Goal: Task Accomplishment & Management: Use online tool/utility

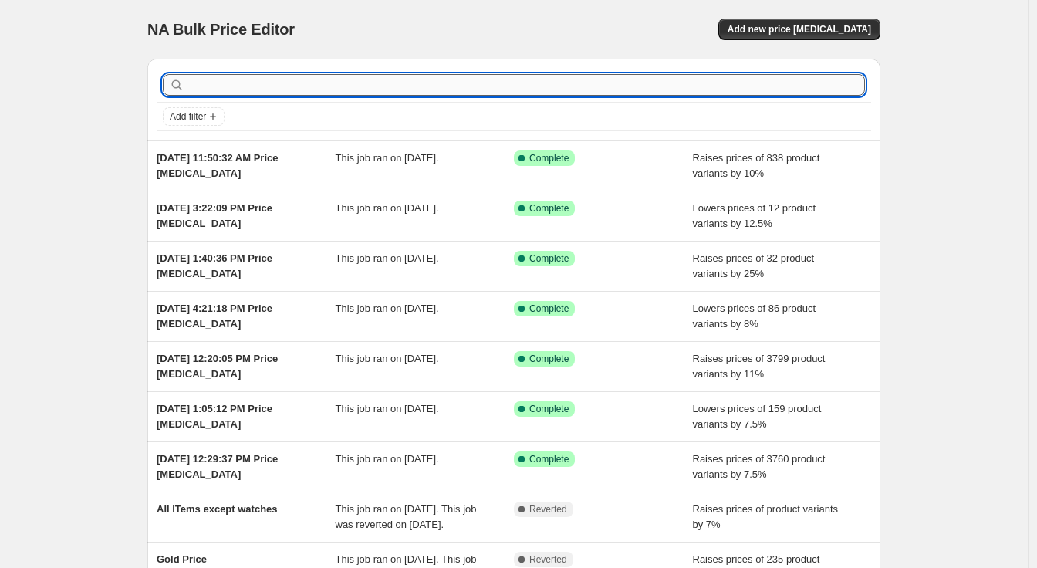
click at [533, 82] on input "text" at bounding box center [527, 85] width 678 height 22
type input "ball bead"
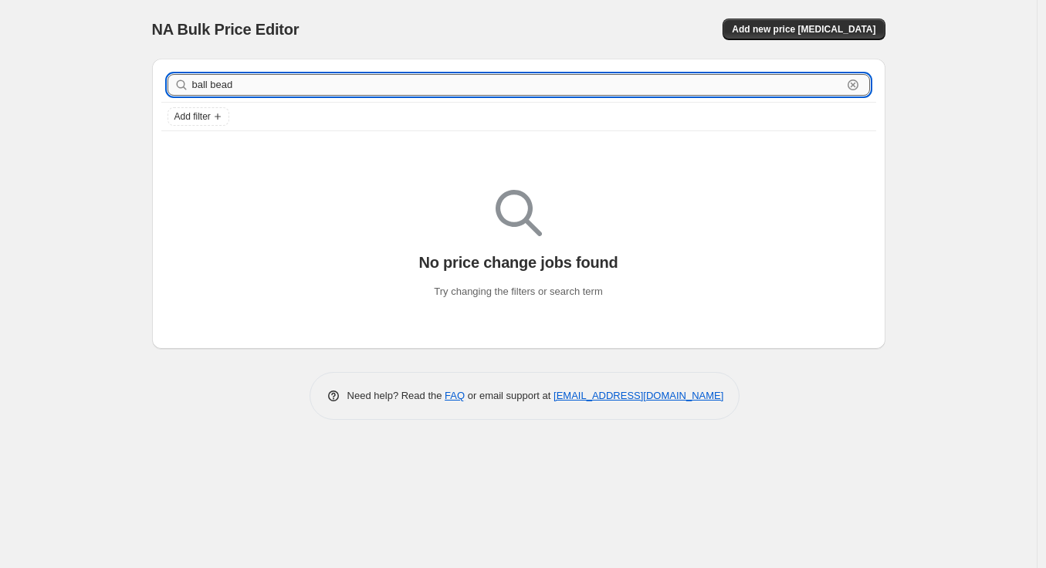
click at [269, 89] on input "ball bead" at bounding box center [517, 85] width 650 height 22
type input "moon"
click at [225, 84] on input "moon" at bounding box center [517, 85] width 650 height 22
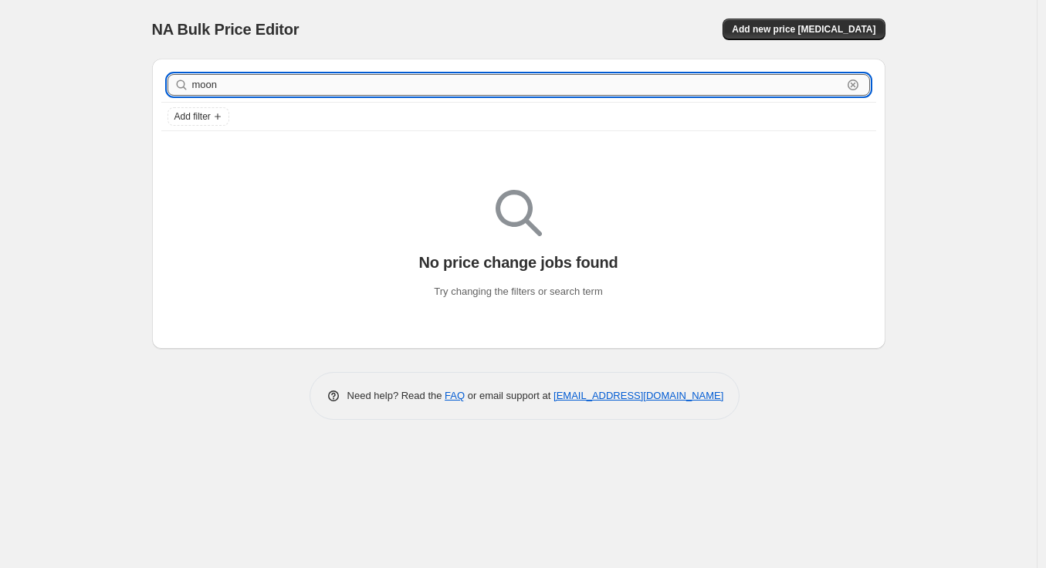
click at [225, 84] on input "moon" at bounding box center [517, 85] width 650 height 22
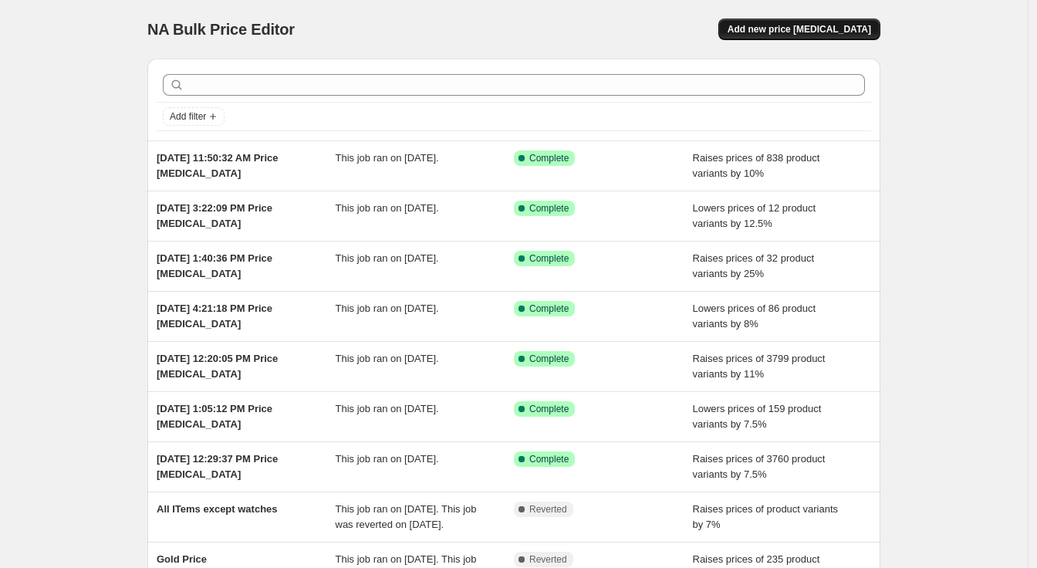
drag, startPoint x: 824, startPoint y: 52, endPoint x: 838, endPoint y: 29, distance: 27.4
click at [824, 49] on div "NA Bulk Price Editor. This page is ready NA Bulk Price Editor Add new price cha…" at bounding box center [513, 29] width 733 height 59
click at [839, 28] on span "Add new price change job" at bounding box center [800, 29] width 144 height 12
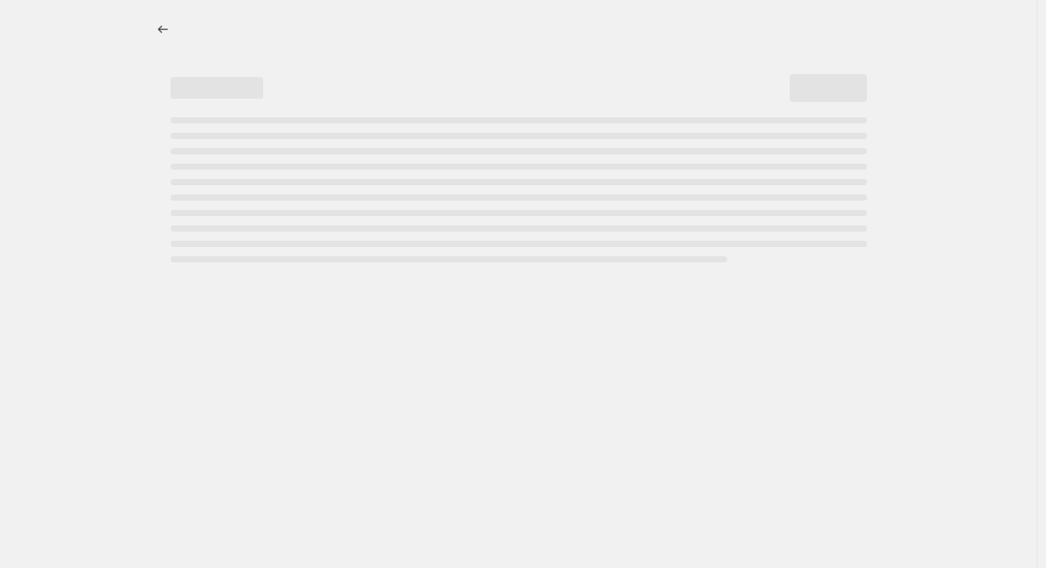
select select "percentage"
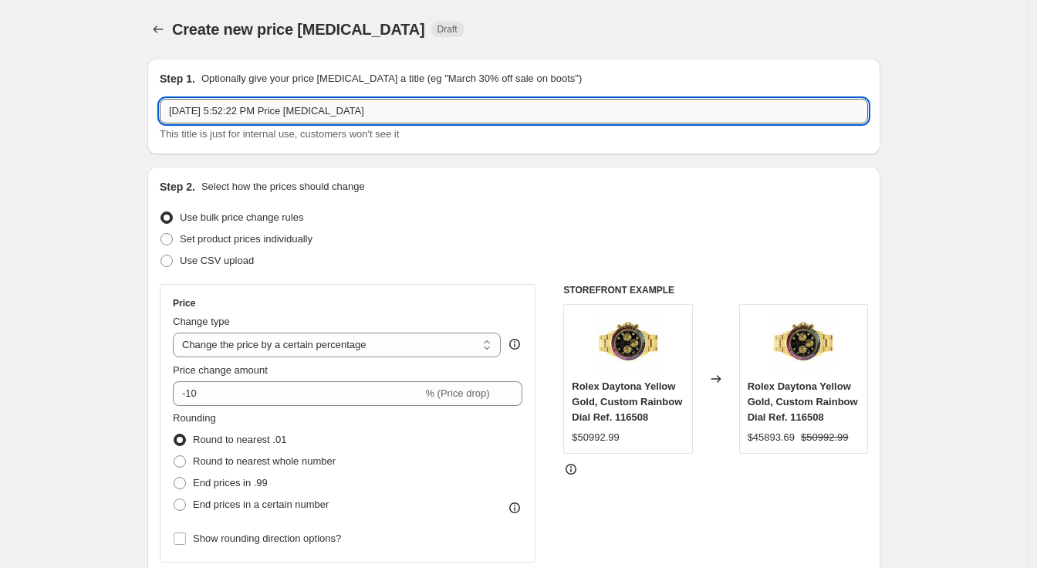
click at [519, 118] on input "Sep 10, 2025, 5:52:22 PM Price change job" at bounding box center [514, 111] width 709 height 25
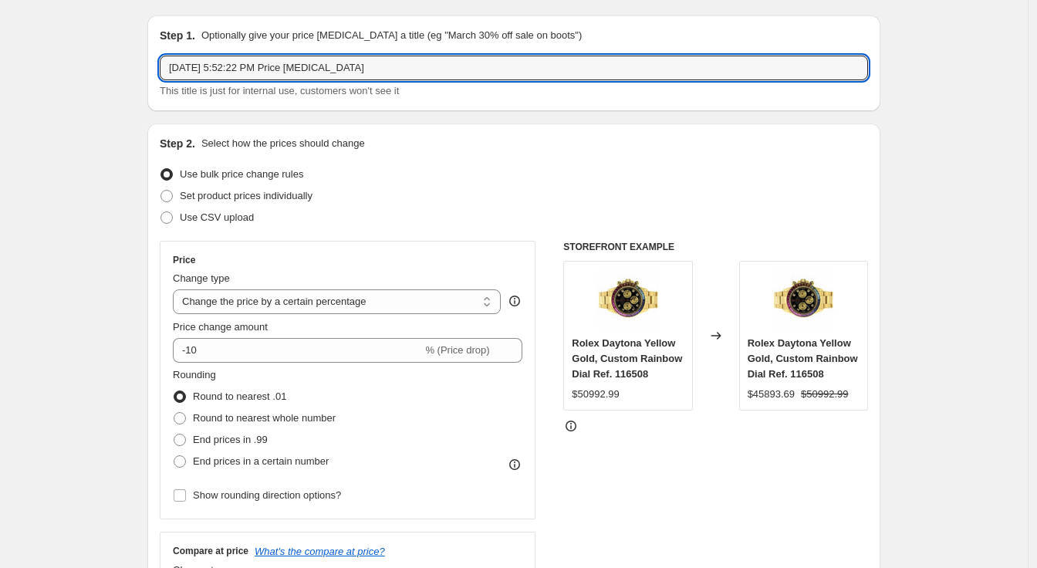
scroll to position [56, 0]
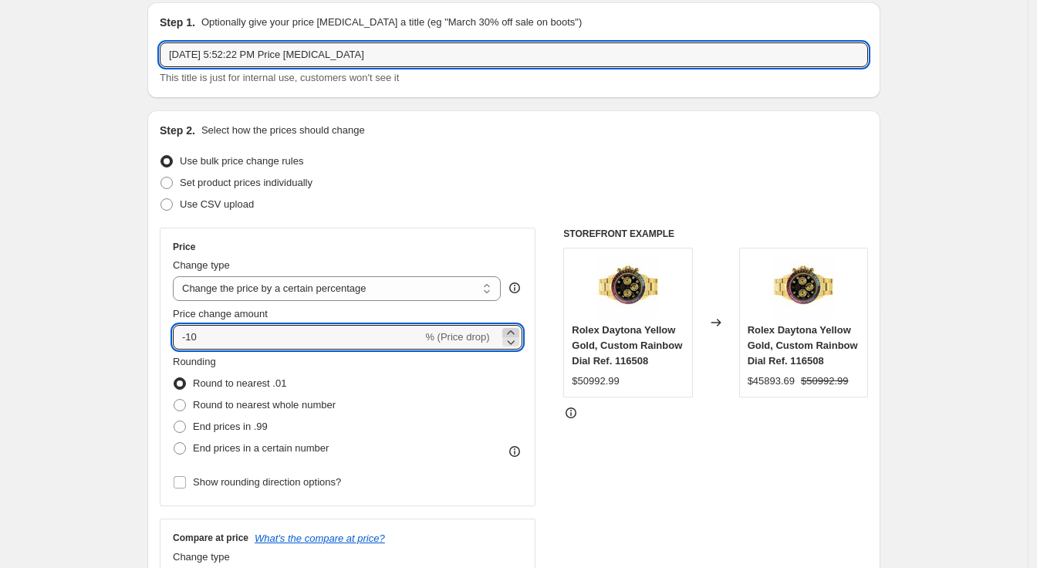
click at [511, 330] on icon at bounding box center [510, 332] width 15 height 15
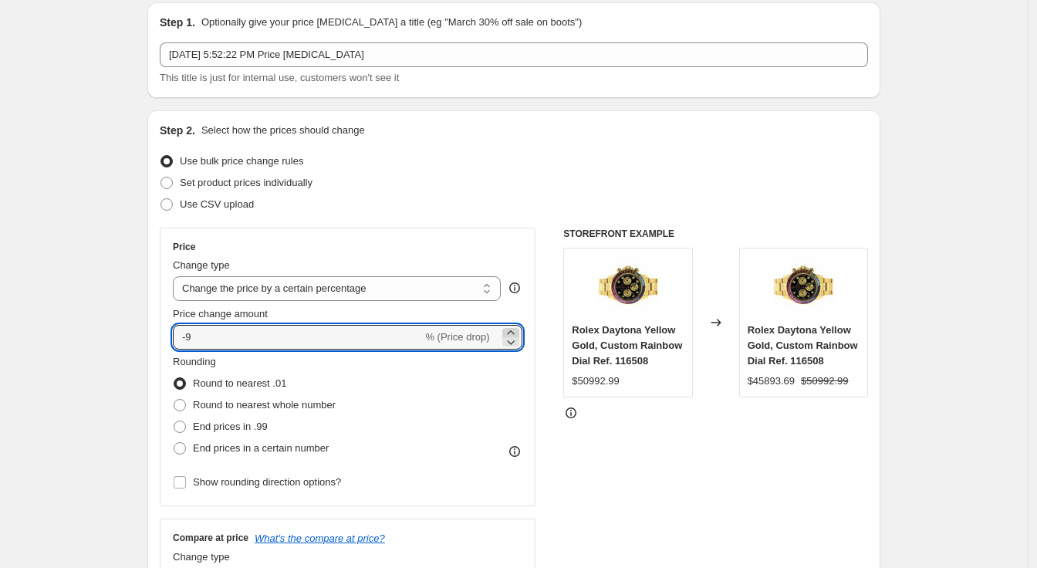
click at [511, 330] on icon at bounding box center [510, 332] width 15 height 15
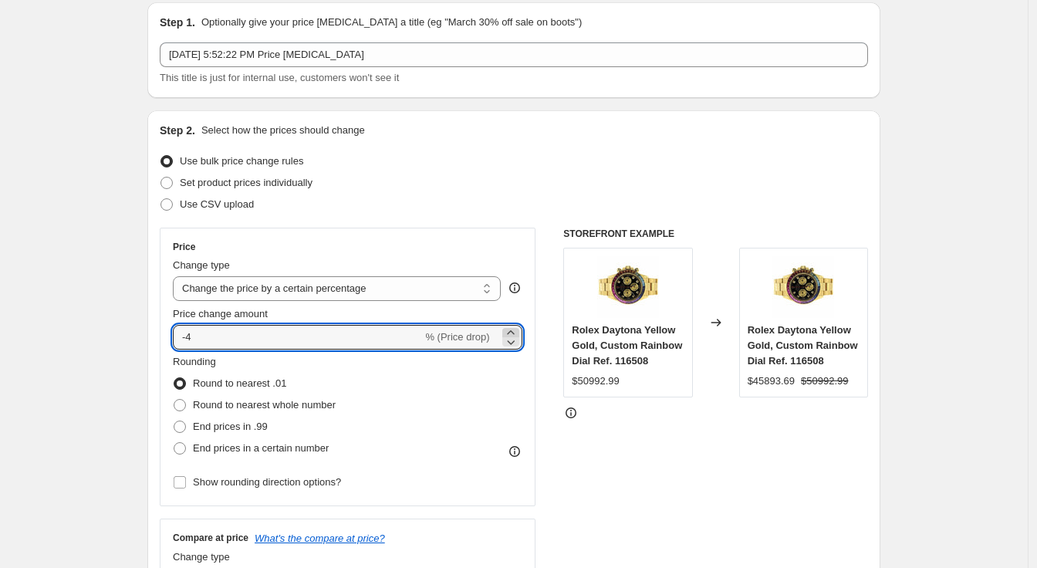
click at [511, 330] on icon at bounding box center [510, 332] width 15 height 15
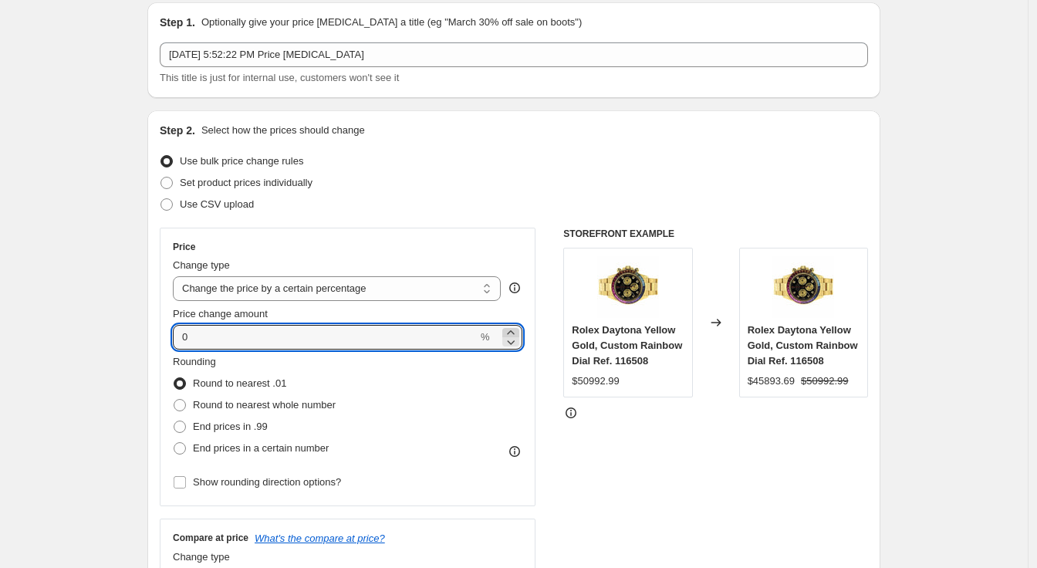
type input "1"
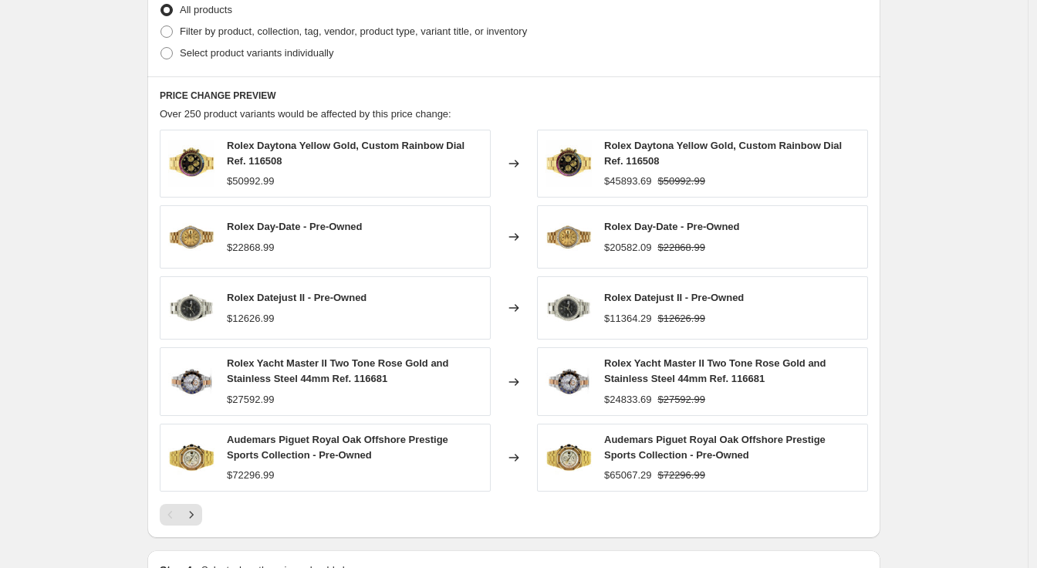
scroll to position [608, 0]
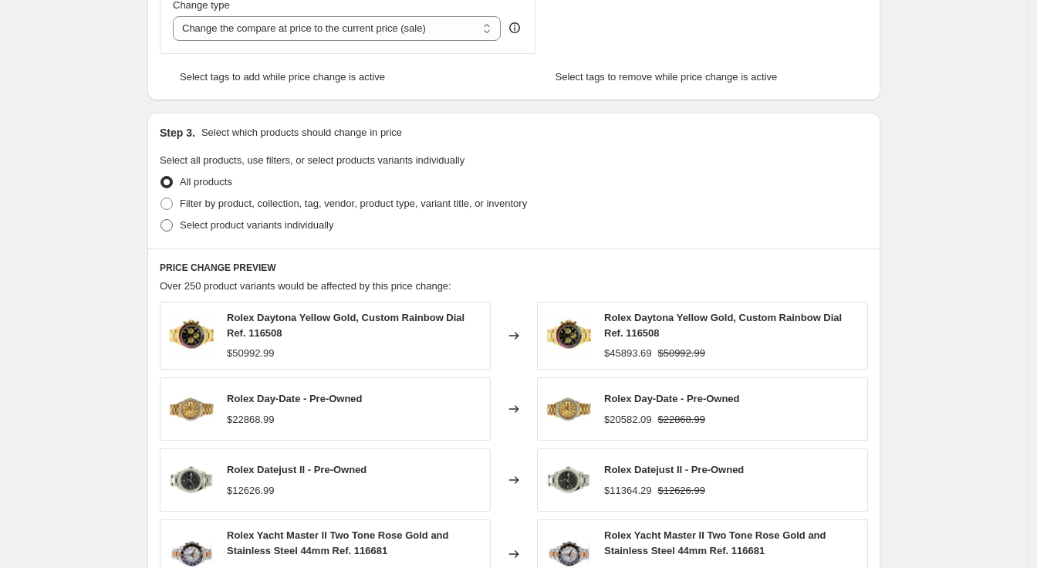
type input "15"
click at [173, 228] on span at bounding box center [167, 225] width 12 height 12
click at [161, 220] on input "Select product variants individually" at bounding box center [161, 219] width 1 height 1
radio input "true"
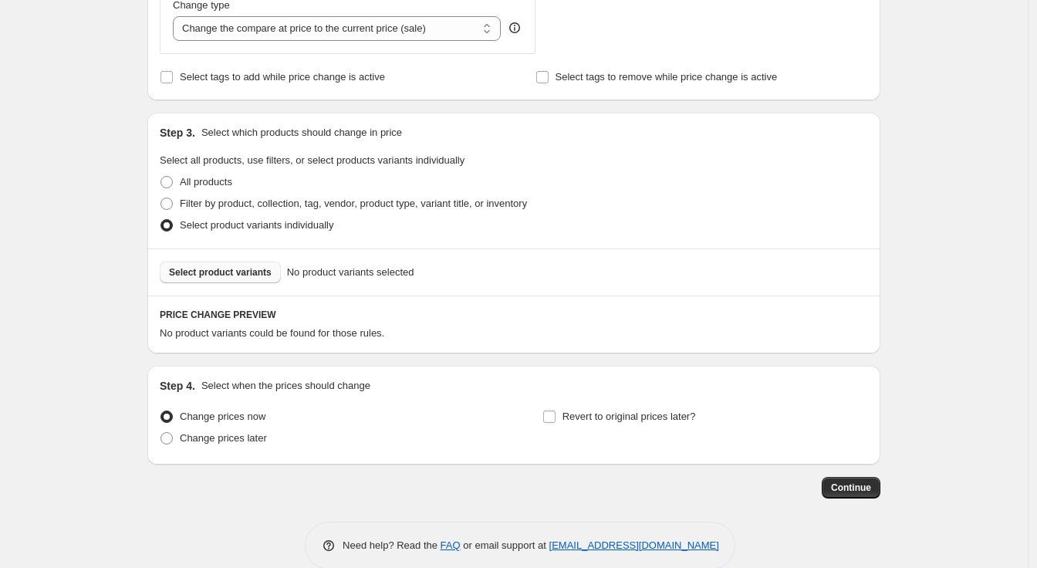
click at [251, 280] on button "Select product variants" at bounding box center [220, 273] width 121 height 22
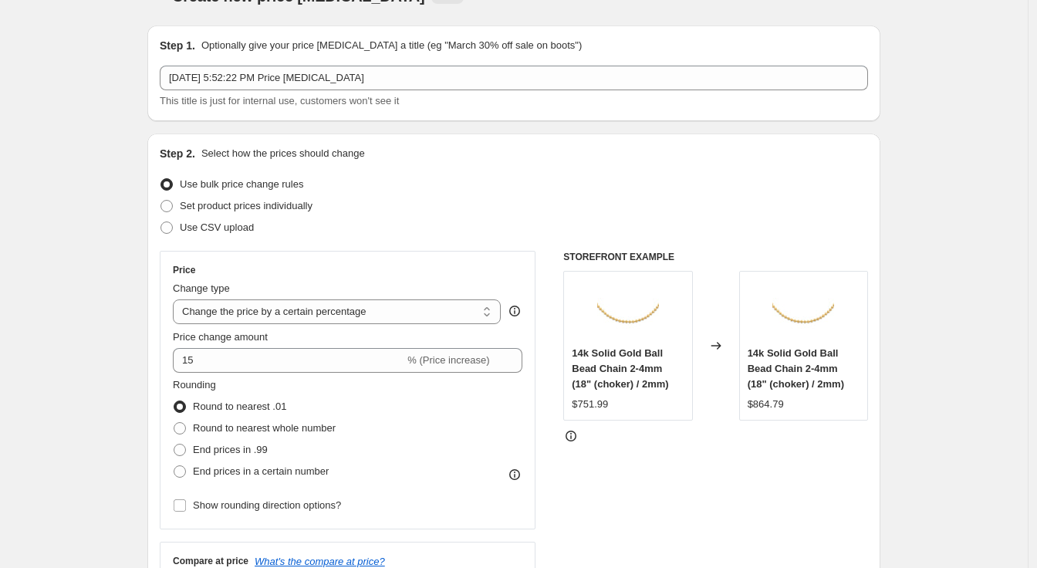
scroll to position [0, 0]
